Goal: Use online tool/utility: Utilize a website feature to perform a specific function

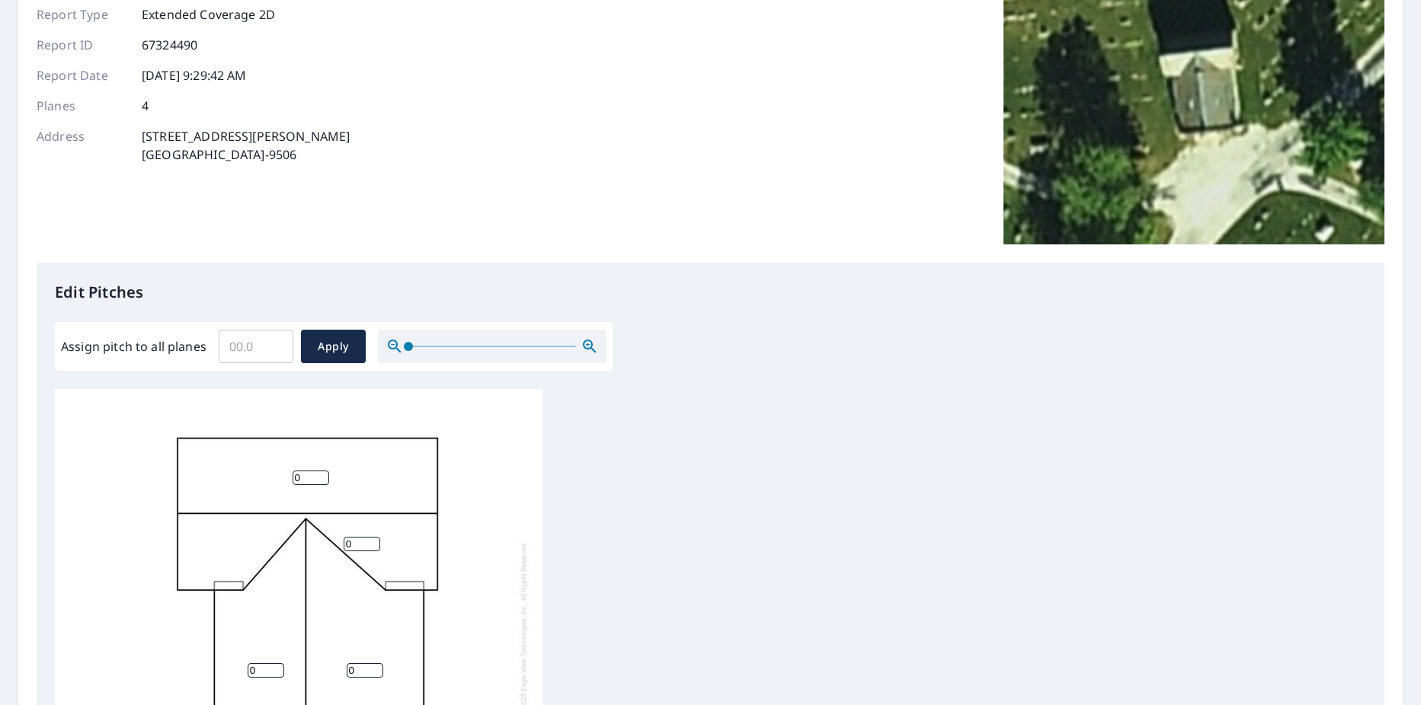
scroll to position [229, 0]
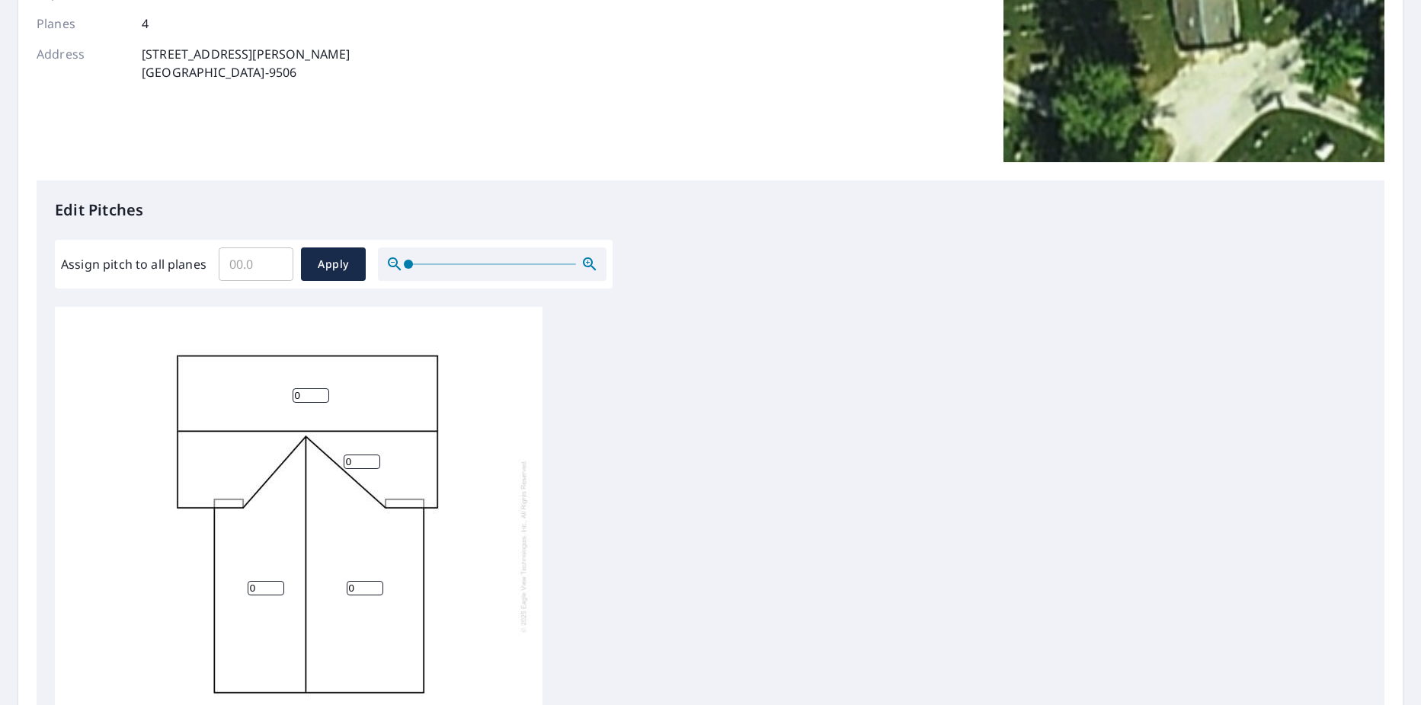
click at [299, 396] on input "0" at bounding box center [311, 396] width 37 height 14
click at [322, 395] on input "1" at bounding box center [311, 396] width 37 height 14
click at [322, 395] on input "2" at bounding box center [311, 396] width 37 height 14
click at [322, 395] on input "3" at bounding box center [311, 396] width 37 height 14
click at [322, 395] on input "4" at bounding box center [311, 396] width 37 height 14
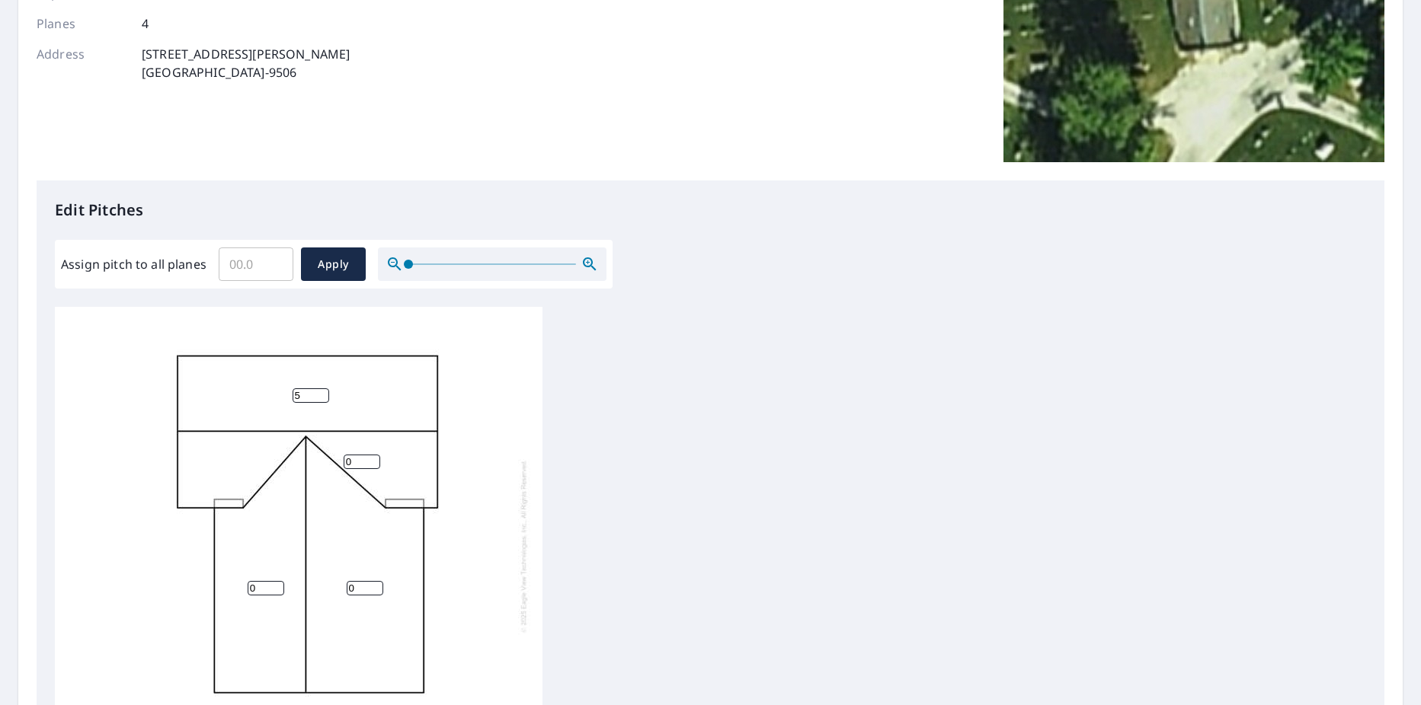
click at [322, 395] on input "5" at bounding box center [311, 396] width 37 height 14
click at [322, 395] on input "6" at bounding box center [311, 396] width 37 height 14
click at [322, 395] on input "7" at bounding box center [311, 396] width 37 height 14
click at [322, 395] on input "8" at bounding box center [311, 396] width 37 height 14
click at [322, 395] on input "9" at bounding box center [311, 396] width 37 height 14
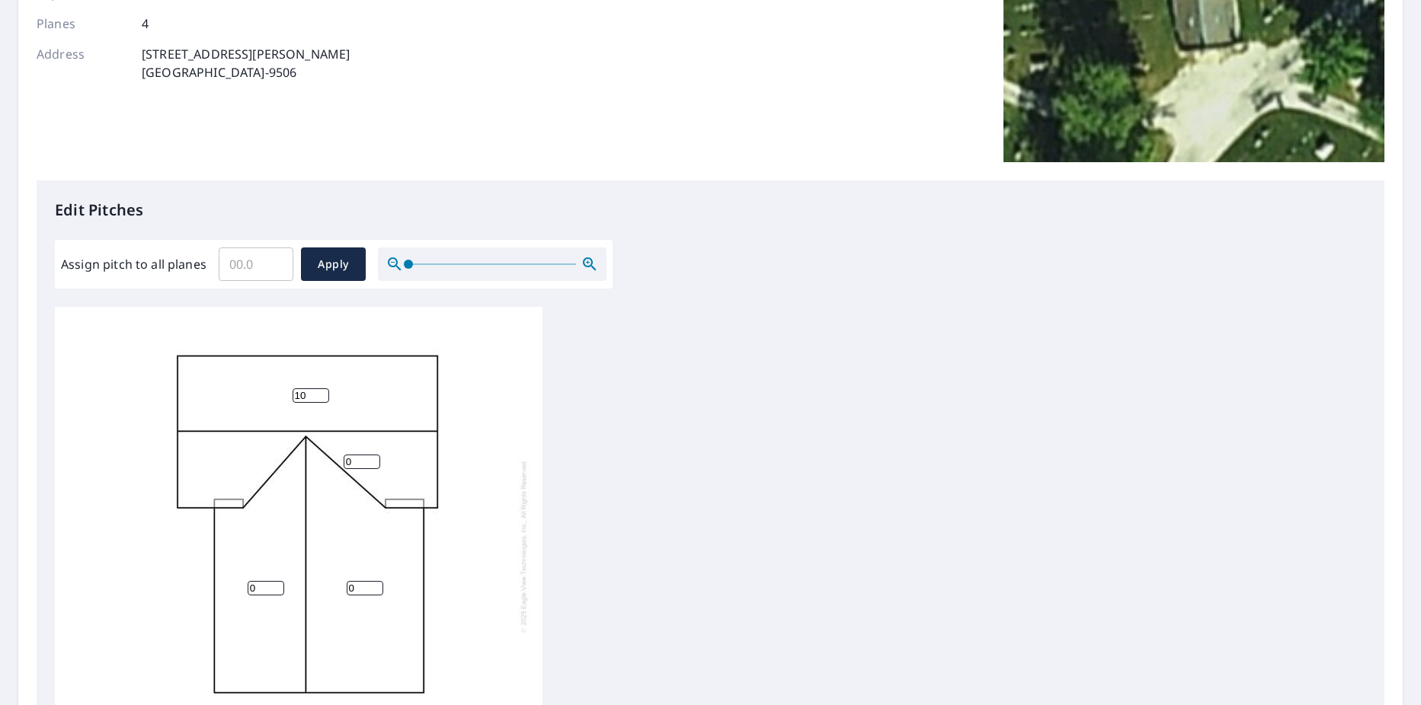
click at [322, 395] on input "10" at bounding box center [311, 396] width 37 height 14
click at [322, 395] on input "11" at bounding box center [311, 396] width 37 height 14
type input "12"
click at [322, 395] on input "12" at bounding box center [311, 396] width 37 height 14
click at [373, 464] on input "0" at bounding box center [362, 462] width 37 height 14
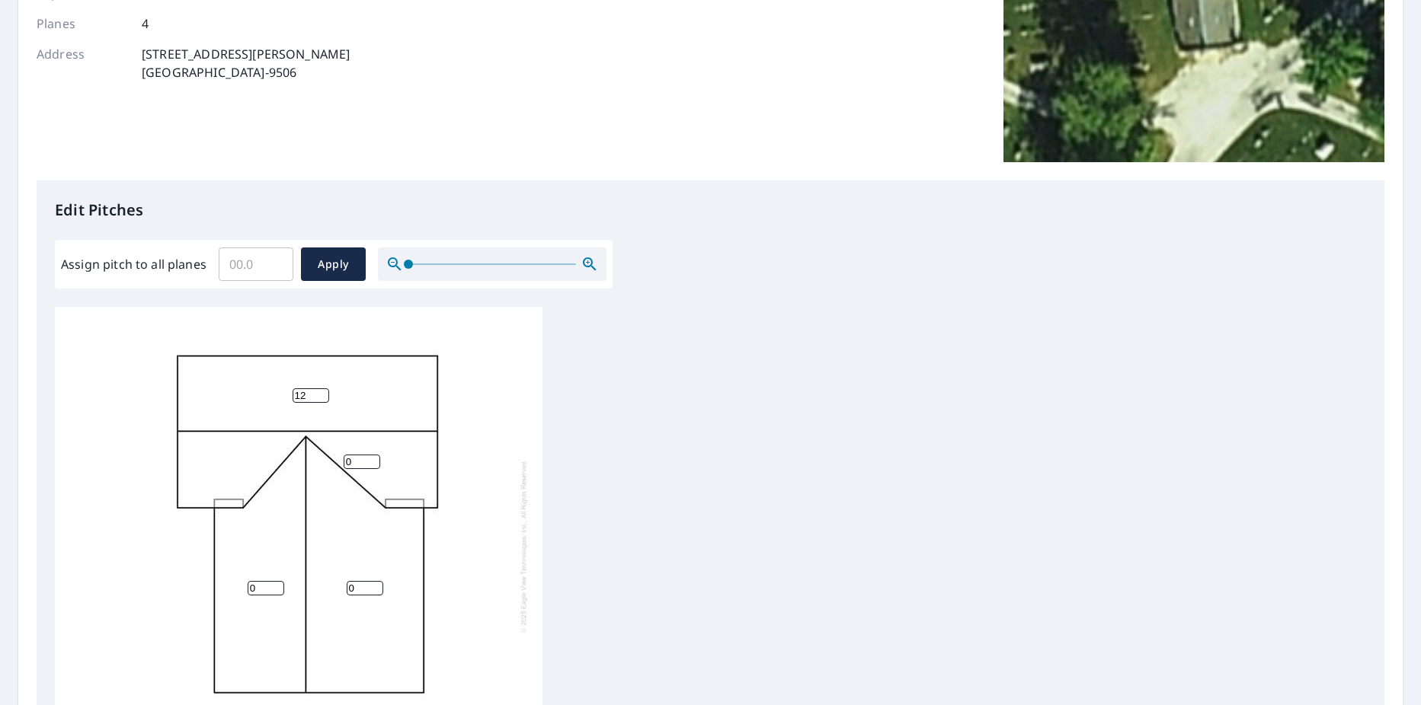
click at [373, 464] on input "0" at bounding box center [362, 462] width 37 height 14
click at [373, 461] on input "1" at bounding box center [362, 462] width 37 height 14
click at [373, 461] on input "2" at bounding box center [362, 462] width 37 height 14
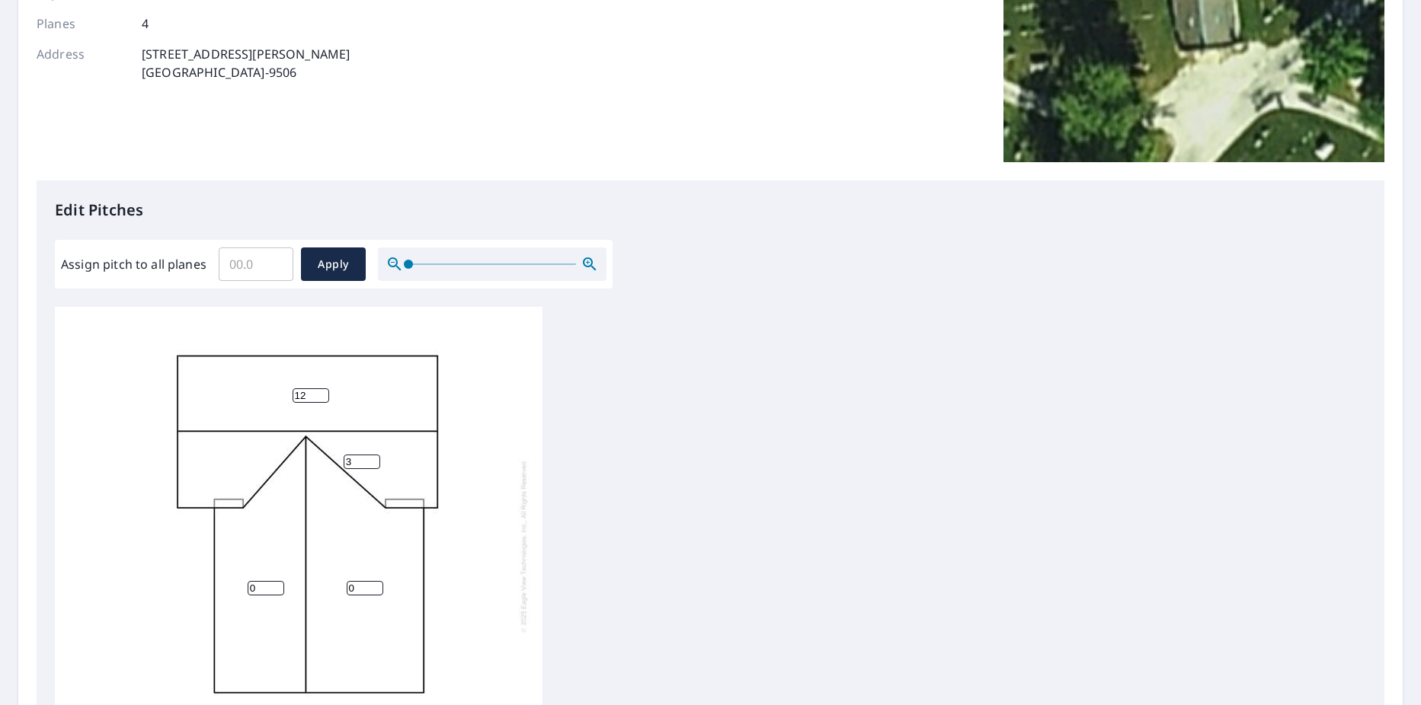
click at [373, 461] on input "3" at bounding box center [362, 462] width 37 height 14
click at [373, 461] on input "4" at bounding box center [362, 462] width 37 height 14
click at [373, 461] on input "5" at bounding box center [362, 462] width 37 height 14
click at [373, 461] on input "6" at bounding box center [362, 462] width 37 height 14
click at [373, 461] on input "7" at bounding box center [362, 462] width 37 height 14
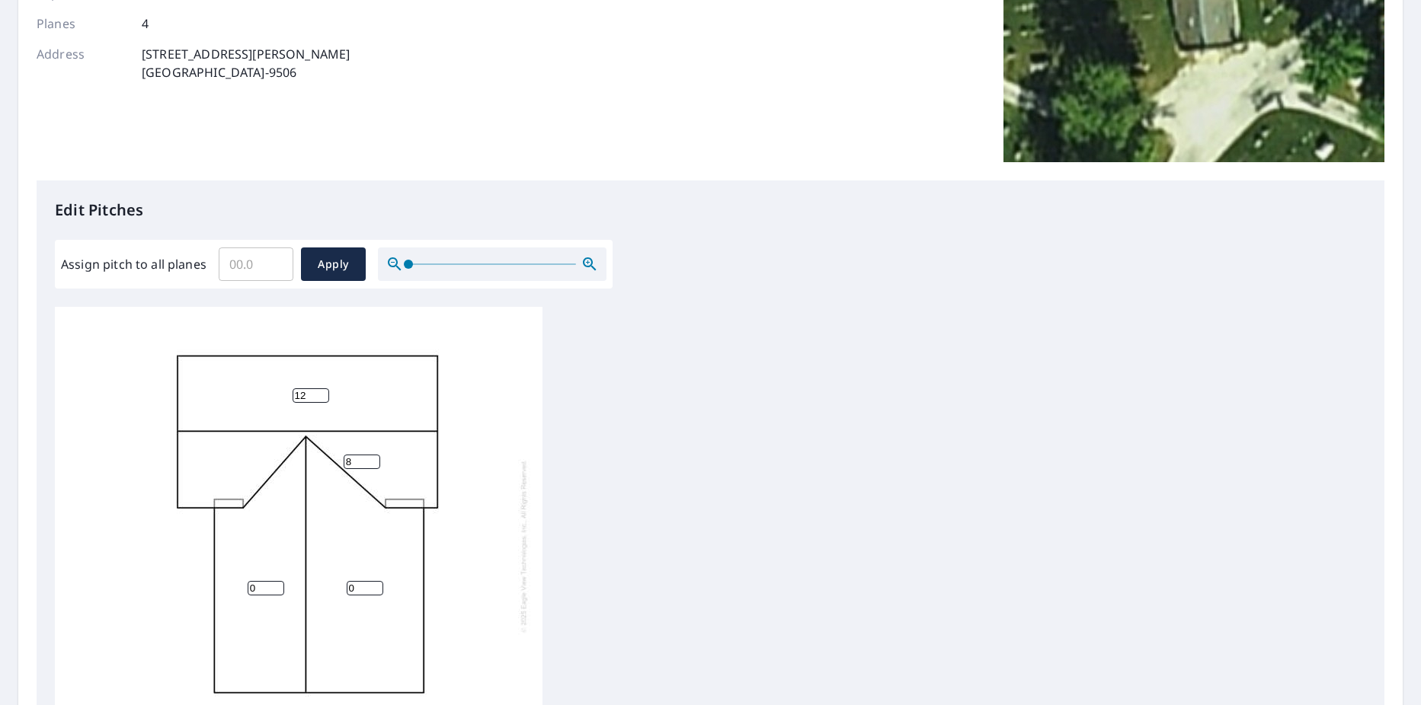
click at [373, 461] on input "8" at bounding box center [362, 462] width 37 height 14
click at [373, 461] on input "9" at bounding box center [362, 462] width 37 height 14
click at [373, 461] on input "10" at bounding box center [362, 462] width 37 height 14
click at [373, 461] on input "11" at bounding box center [362, 462] width 37 height 14
type input "12"
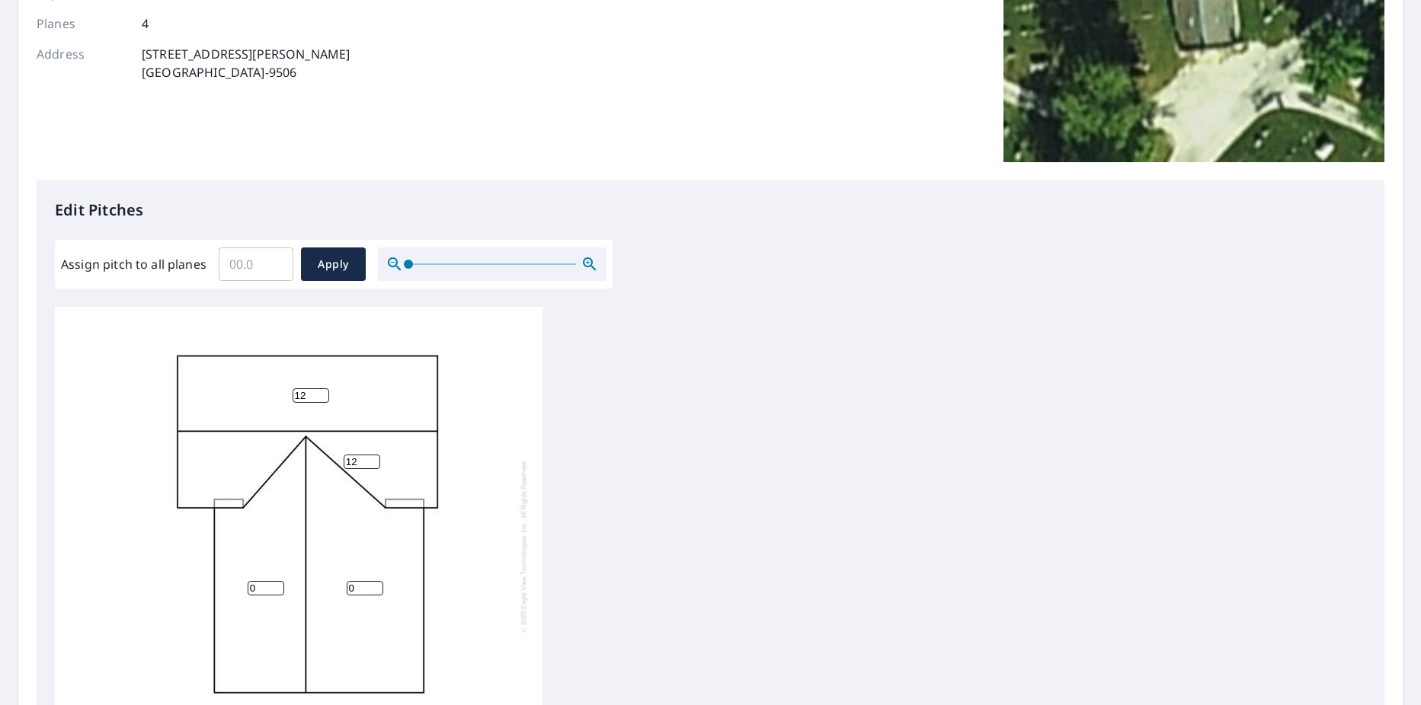
click at [373, 461] on input "12" at bounding box center [362, 462] width 37 height 14
click at [276, 584] on input "1" at bounding box center [266, 588] width 37 height 14
click at [276, 584] on input "2" at bounding box center [266, 588] width 37 height 14
click at [276, 584] on input "3" at bounding box center [266, 588] width 37 height 14
click at [276, 584] on input "4" at bounding box center [266, 588] width 37 height 14
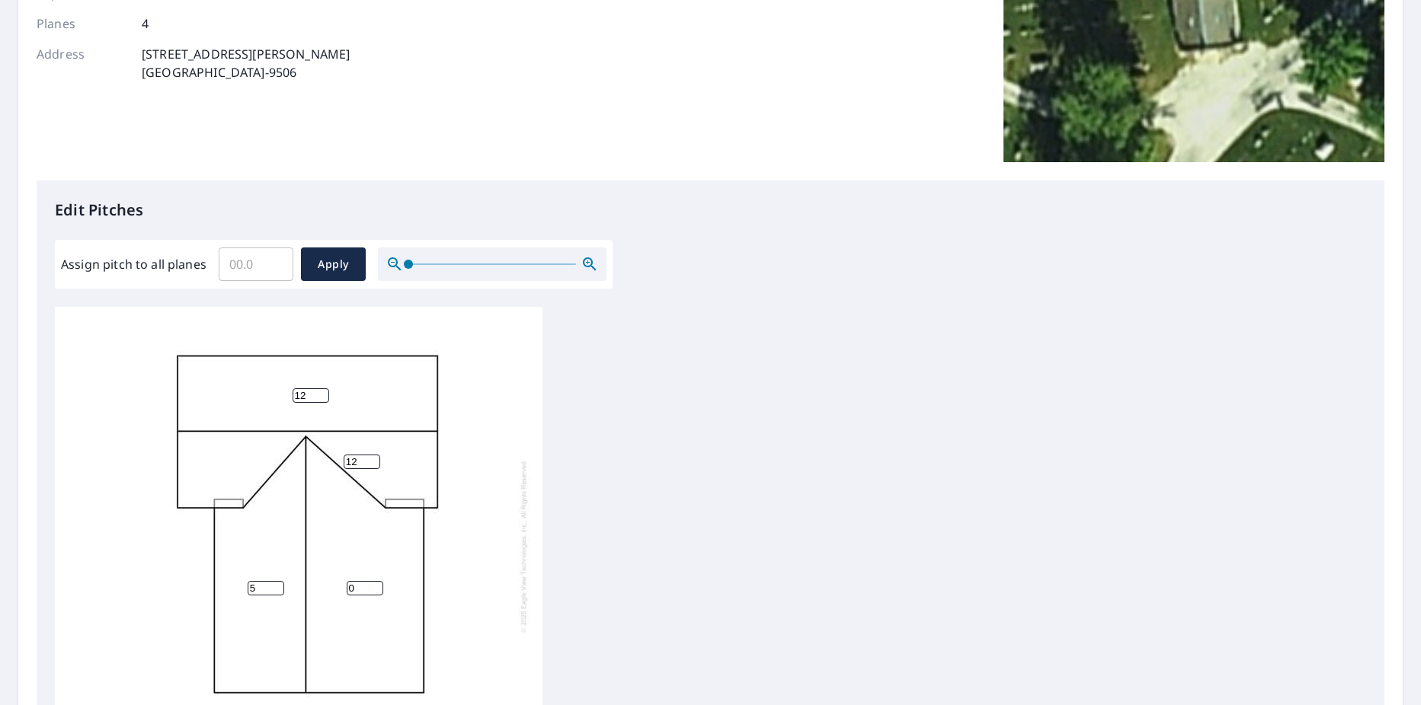
click at [276, 584] on input "5" at bounding box center [266, 588] width 37 height 14
click at [276, 584] on input "6" at bounding box center [266, 588] width 37 height 14
click at [276, 584] on input "7" at bounding box center [266, 588] width 37 height 14
click at [276, 584] on input "8" at bounding box center [266, 588] width 37 height 14
click at [276, 584] on input "9" at bounding box center [266, 588] width 37 height 14
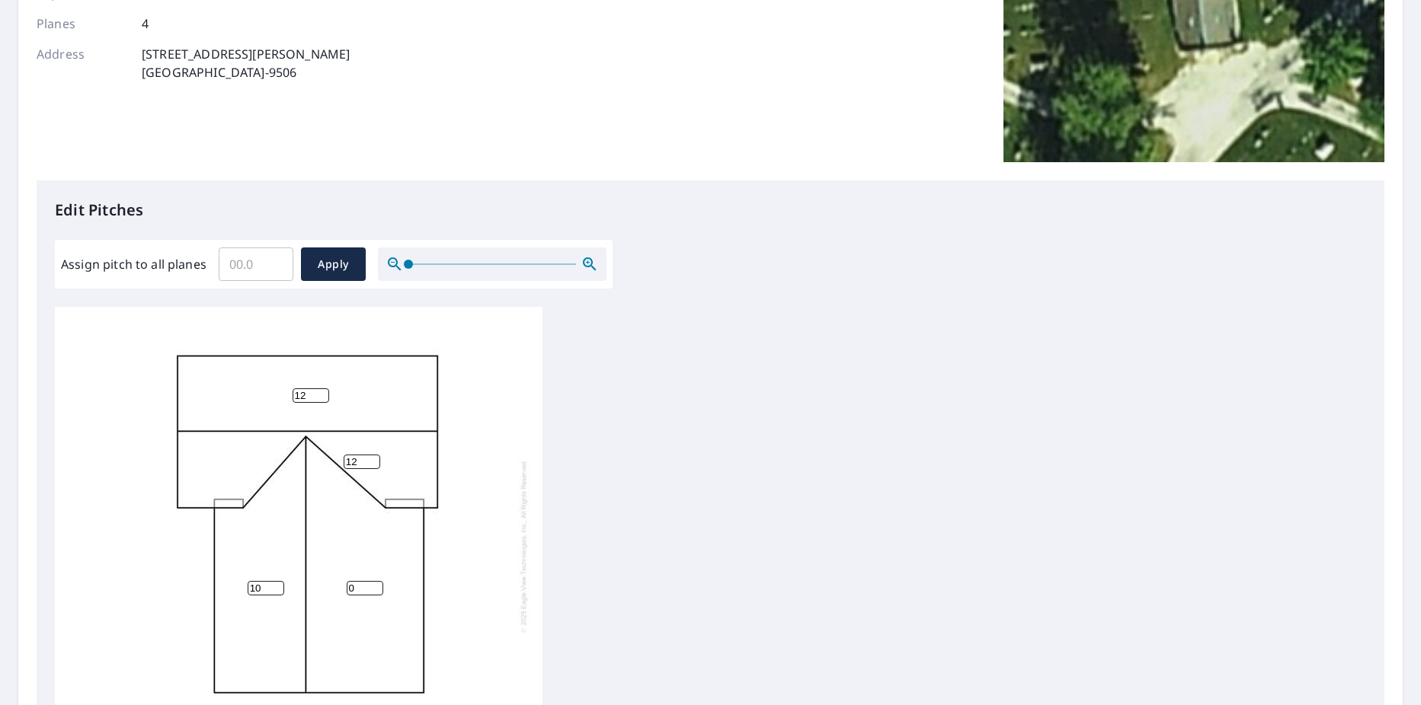
click at [276, 584] on input "10" at bounding box center [266, 588] width 37 height 14
click at [276, 584] on input "11" at bounding box center [266, 588] width 37 height 14
type input "12"
click at [276, 584] on input "12" at bounding box center [266, 588] width 37 height 14
click at [373, 587] on input "1" at bounding box center [365, 588] width 37 height 14
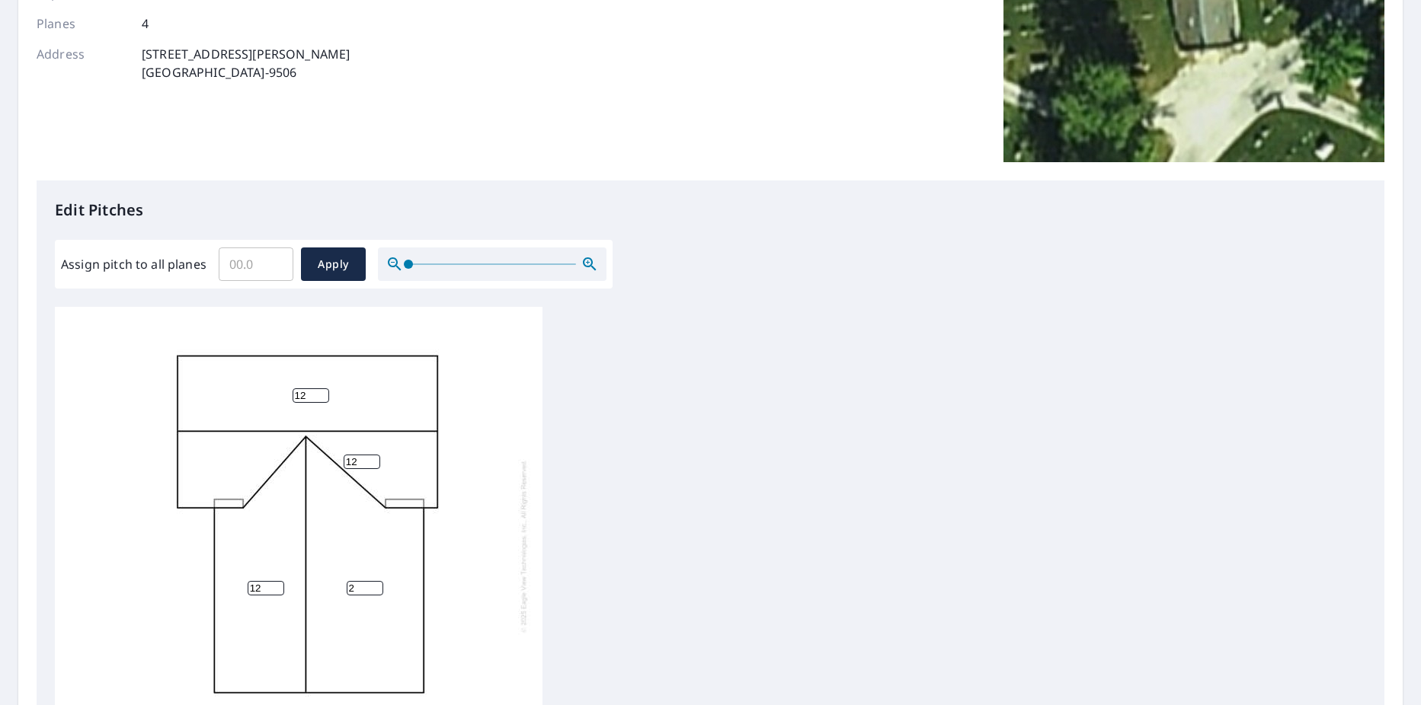
click at [373, 587] on input "2" at bounding box center [365, 588] width 37 height 14
click at [373, 587] on input "3" at bounding box center [365, 588] width 37 height 14
click at [373, 587] on input "4" at bounding box center [365, 588] width 37 height 14
click at [373, 587] on input "5" at bounding box center [365, 588] width 37 height 14
click at [373, 587] on input "6" at bounding box center [365, 588] width 37 height 14
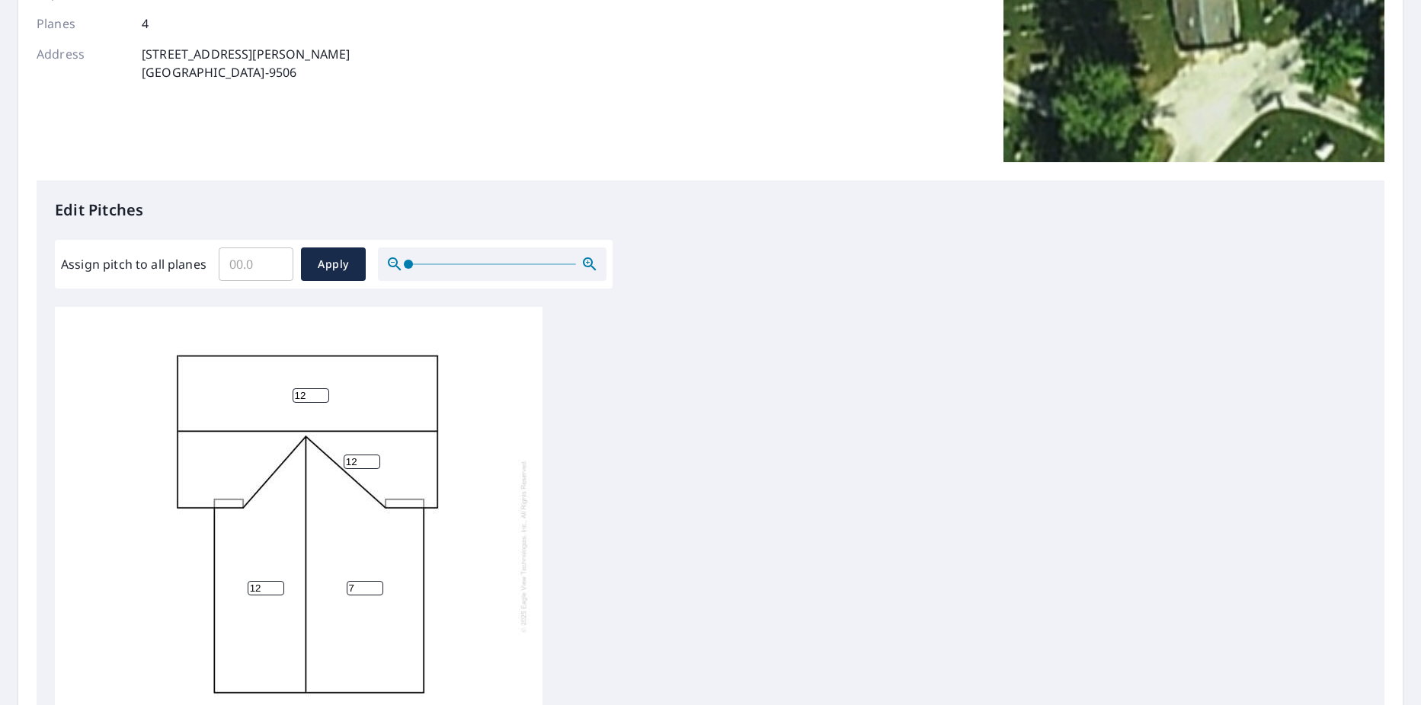
click at [373, 587] on input "7" at bounding box center [365, 588] width 37 height 14
click at [373, 587] on input "8" at bounding box center [365, 588] width 37 height 14
click at [373, 587] on input "9" at bounding box center [365, 588] width 37 height 14
click at [373, 587] on input "13" at bounding box center [365, 588] width 37 height 14
click at [373, 587] on input "14" at bounding box center [365, 588] width 37 height 14
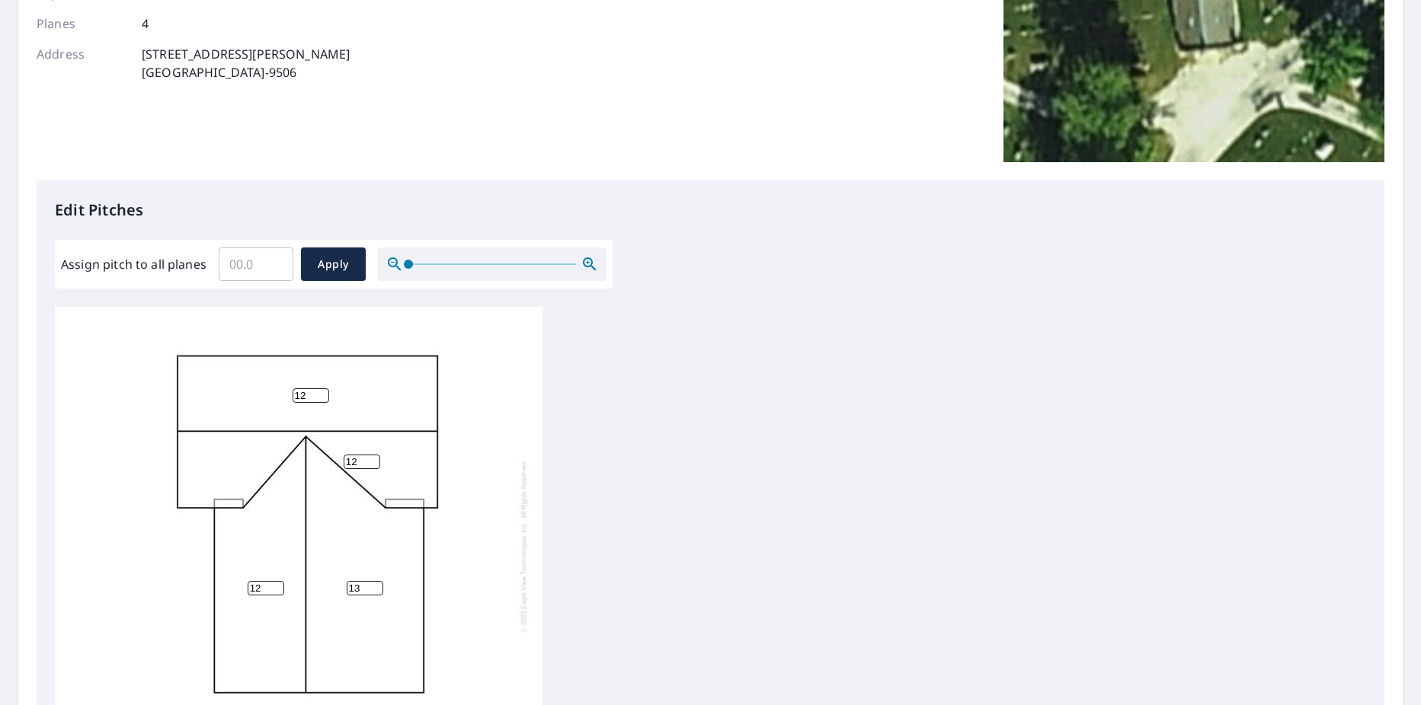
click at [373, 591] on input "13" at bounding box center [365, 588] width 37 height 14
type input "12"
click at [373, 591] on input "12" at bounding box center [365, 588] width 37 height 14
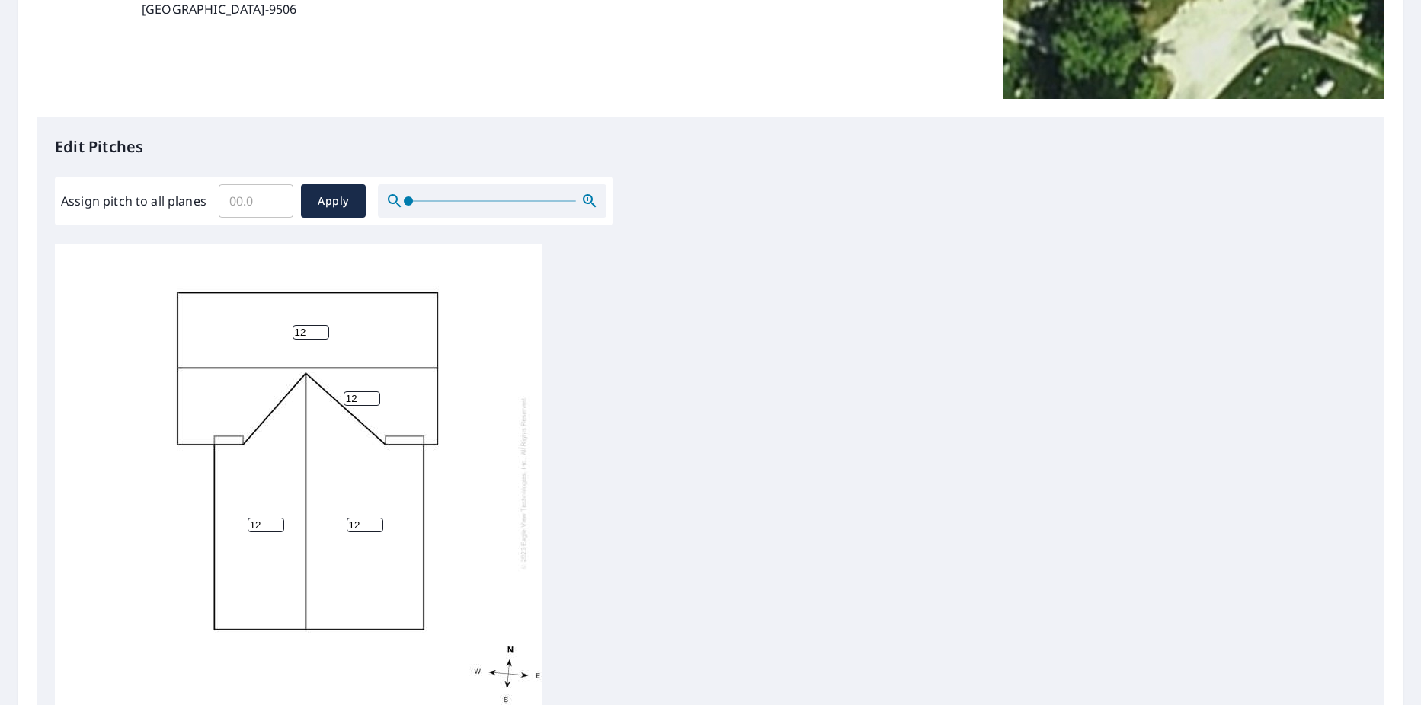
scroll to position [272, 0]
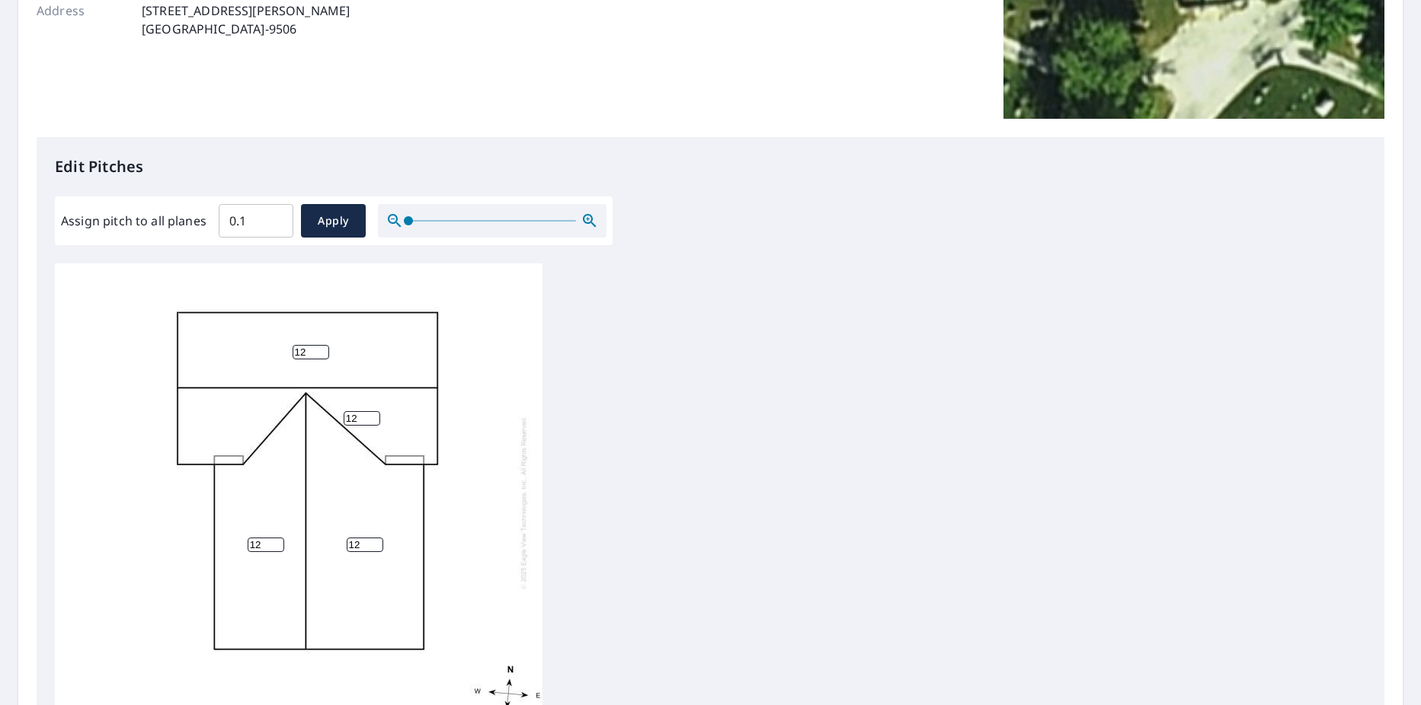
click at [276, 219] on input "0.1" at bounding box center [256, 221] width 75 height 43
click at [276, 219] on input "0.2" at bounding box center [256, 221] width 75 height 43
click at [276, 219] on input "0.3" at bounding box center [256, 221] width 75 height 43
click at [276, 219] on input "0.4" at bounding box center [256, 221] width 75 height 43
click at [276, 219] on input "0.5" at bounding box center [256, 221] width 75 height 43
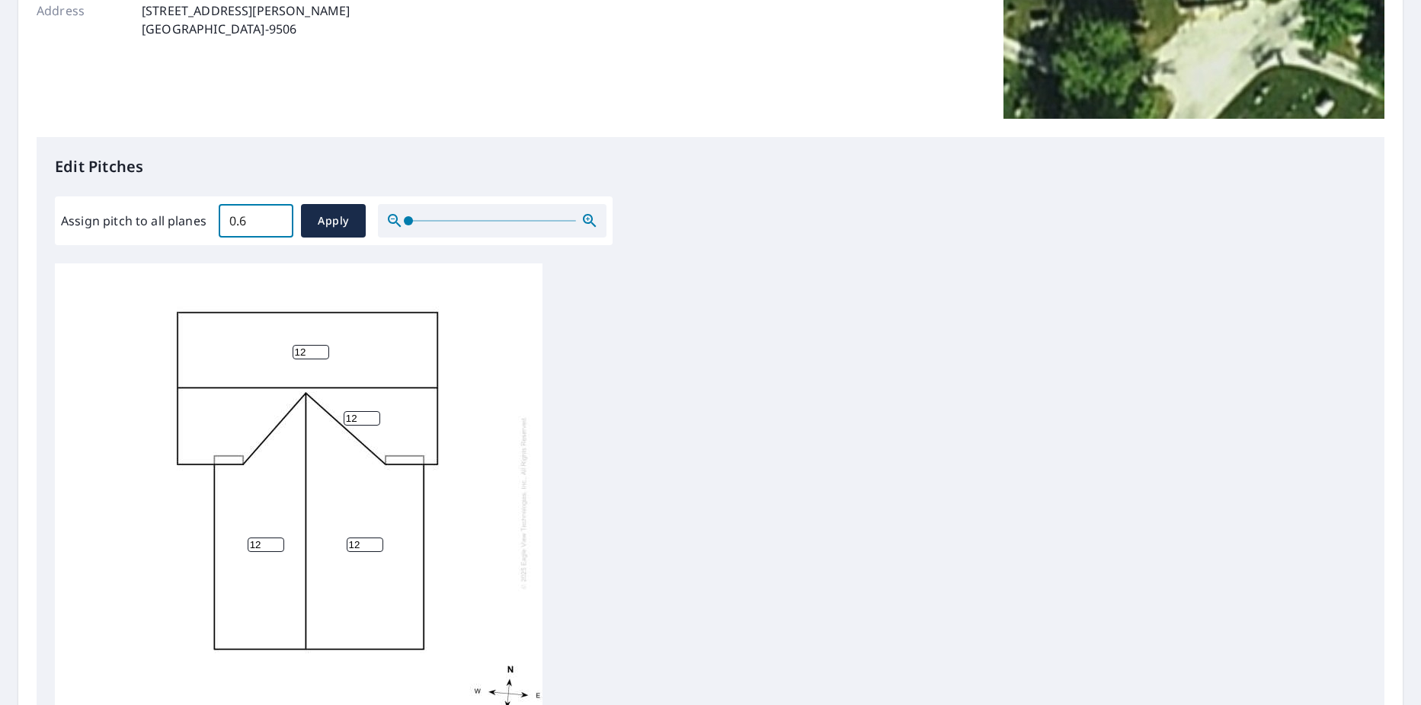
click at [276, 219] on input "0.6" at bounding box center [256, 221] width 75 height 43
click at [276, 219] on input "0.7" at bounding box center [256, 221] width 75 height 43
click at [276, 219] on input "0.8" at bounding box center [256, 221] width 75 height 43
click at [276, 219] on input "0.9" at bounding box center [256, 221] width 75 height 43
click at [276, 219] on input "1" at bounding box center [256, 221] width 75 height 43
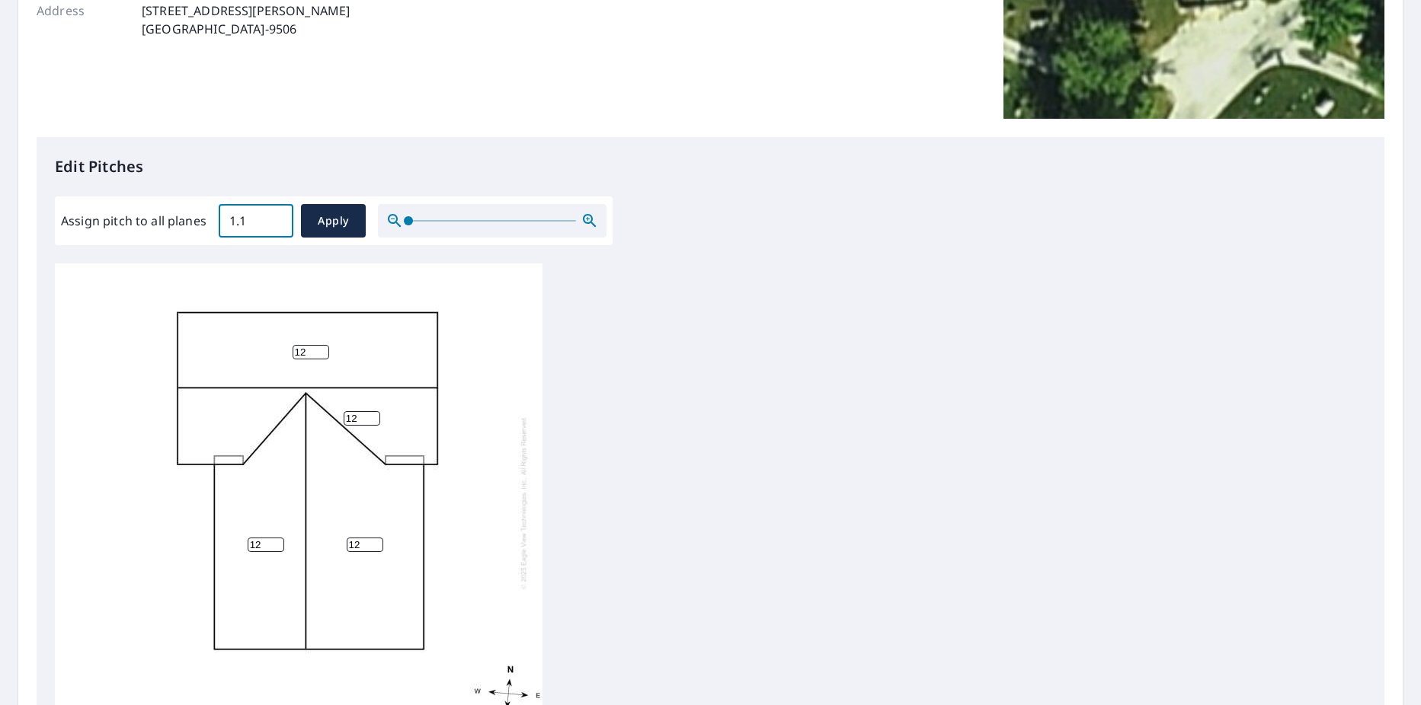
click at [276, 219] on input "1.1" at bounding box center [256, 221] width 75 height 43
click at [276, 219] on input "1.2" at bounding box center [256, 221] width 75 height 43
click at [276, 219] on input "1.3" at bounding box center [256, 221] width 75 height 43
click at [276, 219] on input "1.4" at bounding box center [256, 221] width 75 height 43
click at [276, 219] on input "1.5" at bounding box center [256, 221] width 75 height 43
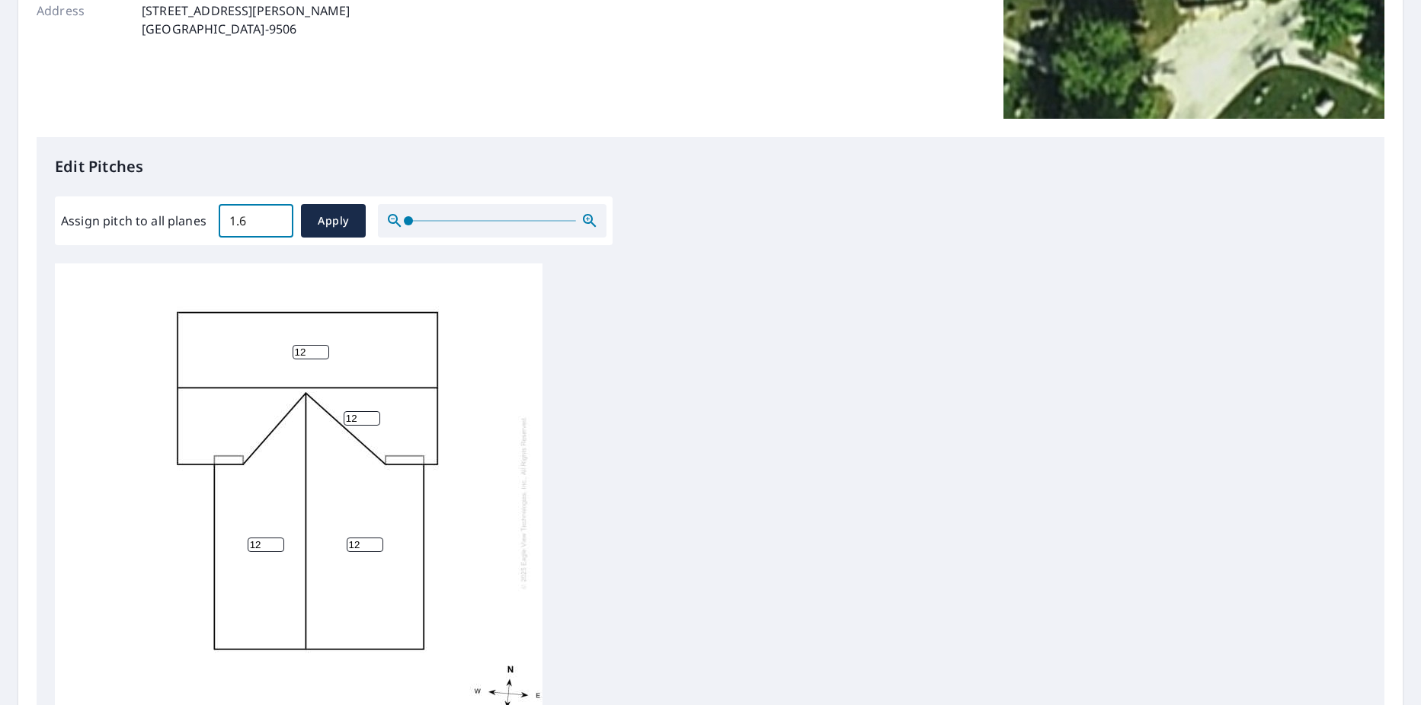
click at [276, 219] on input "1.6" at bounding box center [256, 221] width 75 height 43
drag, startPoint x: 253, startPoint y: 222, endPoint x: 239, endPoint y: 222, distance: 13.7
click at [239, 222] on input "1.6" at bounding box center [256, 221] width 75 height 43
drag, startPoint x: 253, startPoint y: 221, endPoint x: 229, endPoint y: 221, distance: 23.6
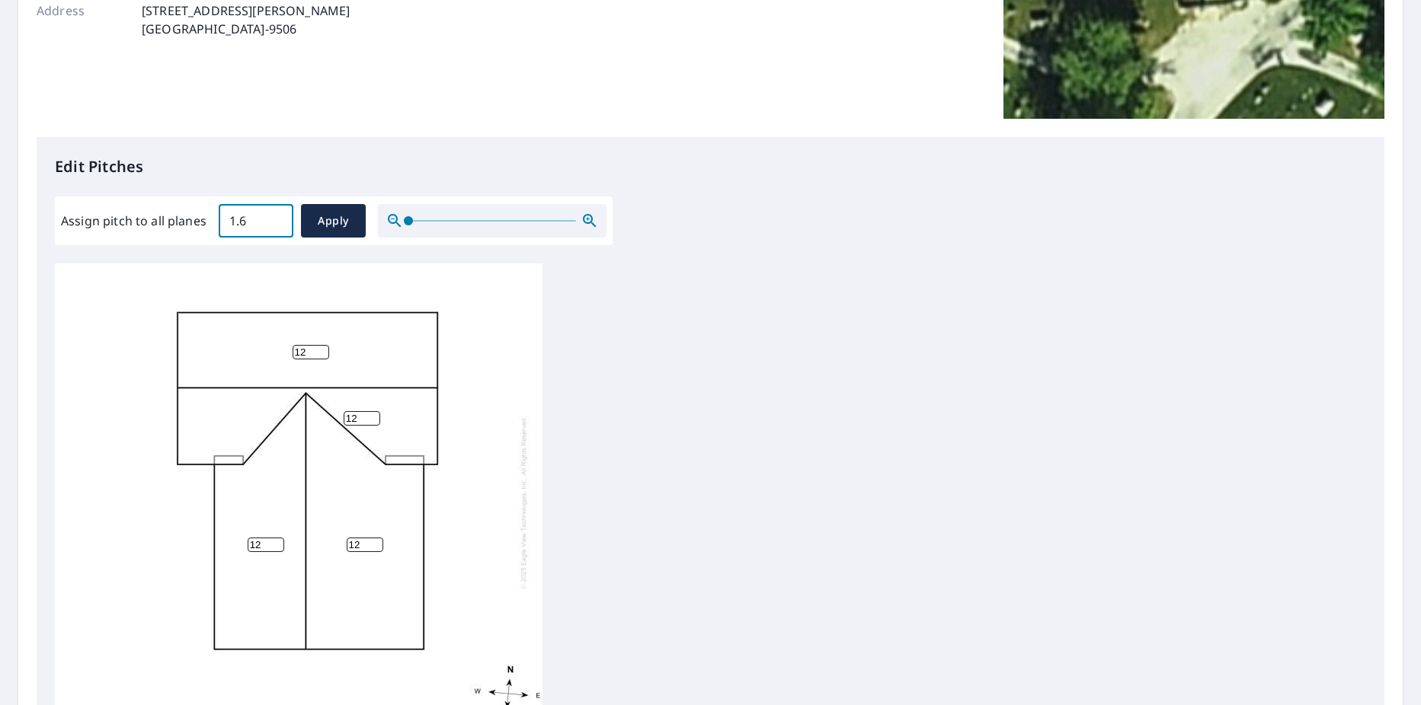
click at [229, 221] on input "1.6" at bounding box center [256, 221] width 75 height 43
type input "12"
click at [625, 289] on div "12 12 12 12" at bounding box center [710, 503] width 1311 height 478
click at [332, 220] on span "Apply" at bounding box center [333, 221] width 40 height 19
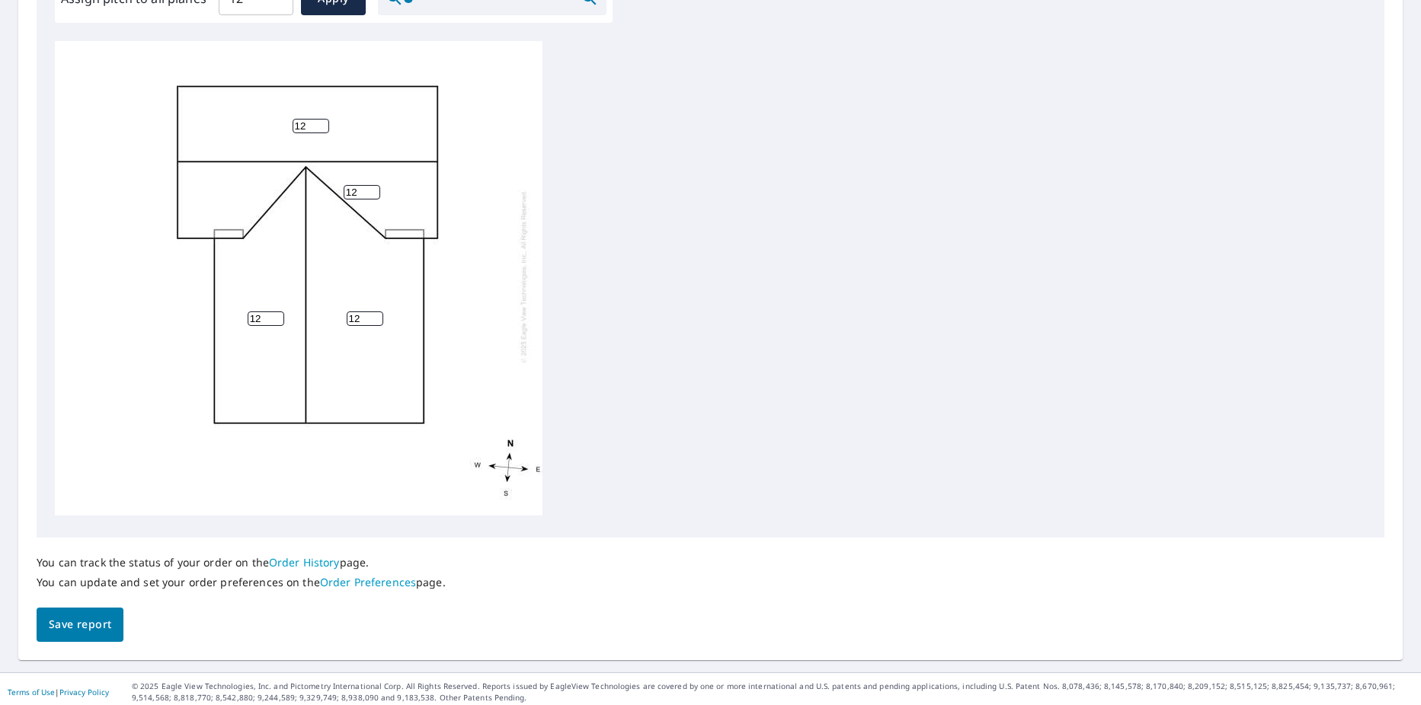
scroll to position [501, 0]
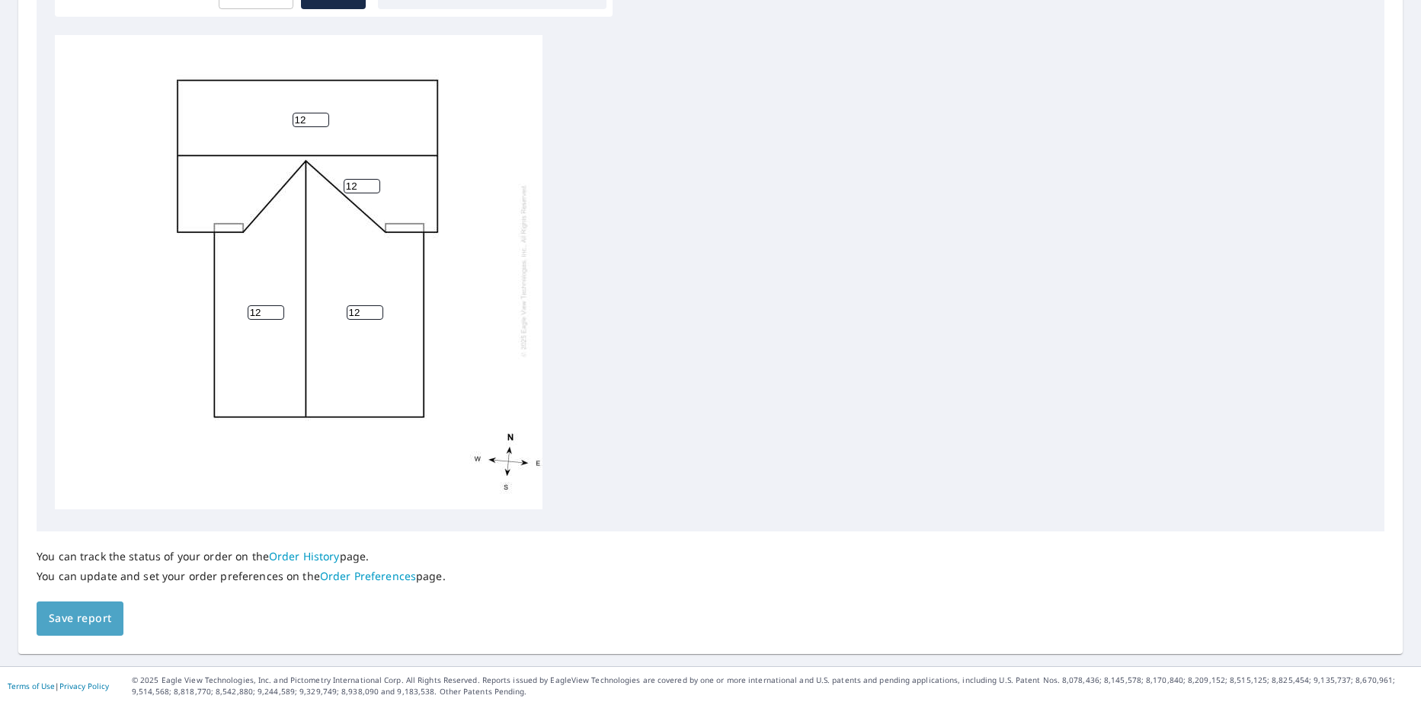
click at [83, 623] on span "Save report" at bounding box center [80, 618] width 62 height 19
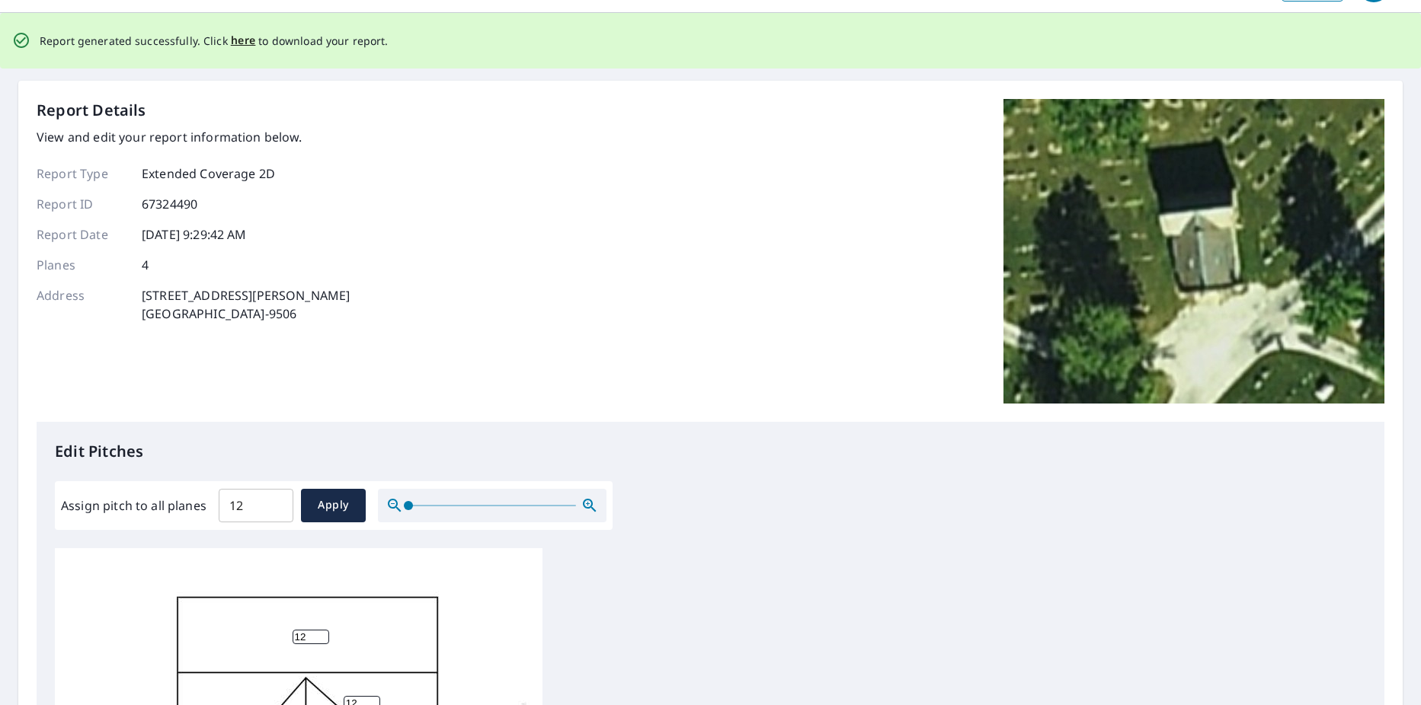
scroll to position [0, 0]
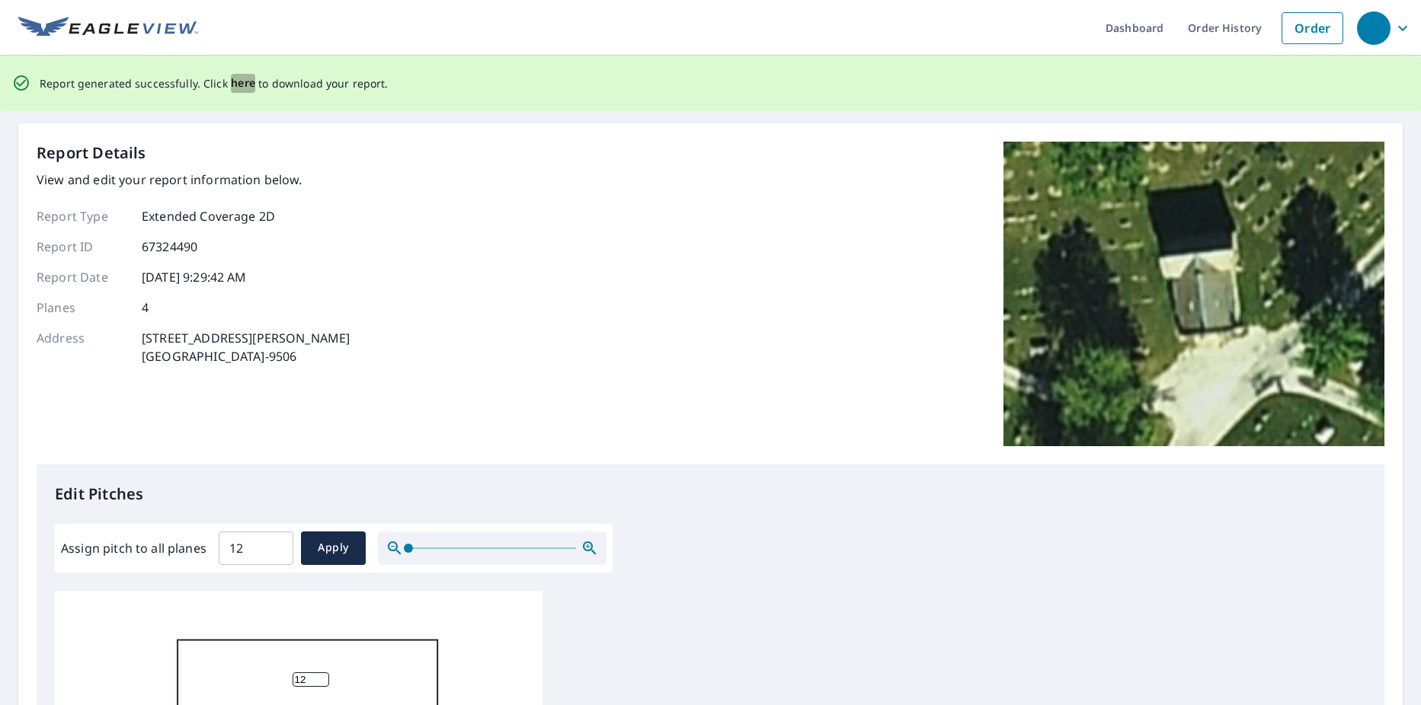
click at [246, 80] on span "here" at bounding box center [243, 83] width 25 height 19
click at [237, 86] on span "here" at bounding box center [243, 83] width 25 height 19
click at [240, 83] on span "here" at bounding box center [243, 83] width 25 height 19
